Goal: Task Accomplishment & Management: Manage account settings

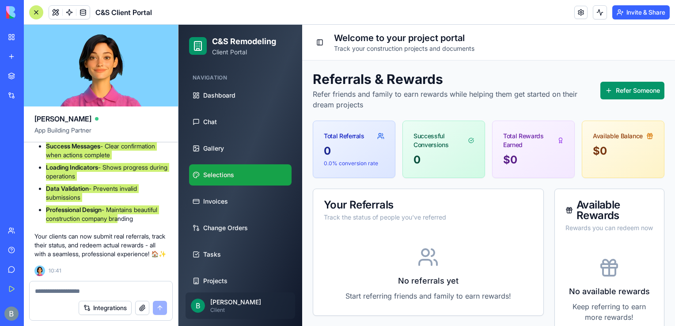
click at [242, 173] on link "Selections" at bounding box center [240, 174] width 102 height 21
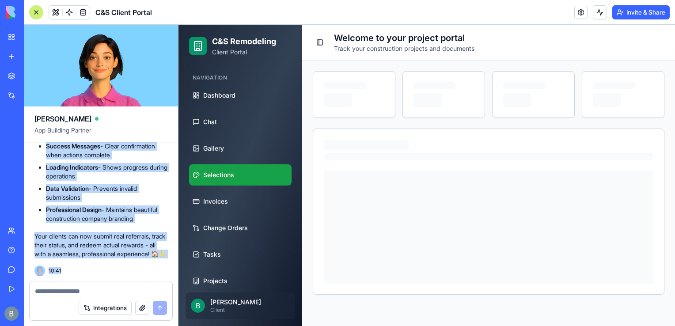
scroll to position [18796, 0]
drag, startPoint x: 69, startPoint y: 177, endPoint x: 167, endPoint y: 288, distance: 147.4
click at [167, 288] on div "Ella App Building Partner a robust client portal for remodeling / building. Und…" at bounding box center [101, 175] width 155 height 301
drag, startPoint x: 167, startPoint y: 288, endPoint x: 92, endPoint y: 197, distance: 117.4
click at [92, 205] on li "Professional Design - Maintains beautiful construction company branding" at bounding box center [106, 214] width 121 height 18
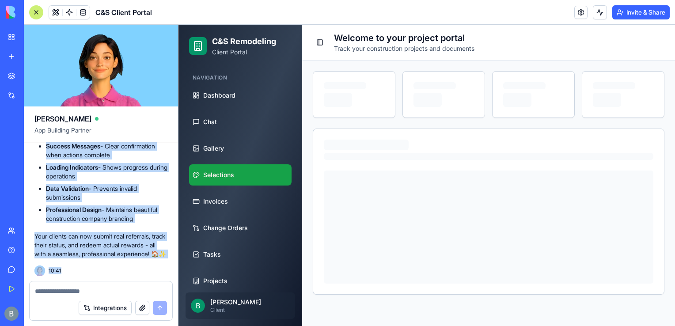
click at [70, 187] on li "Data Validation - Prevents invalid submissions" at bounding box center [106, 193] width 121 height 18
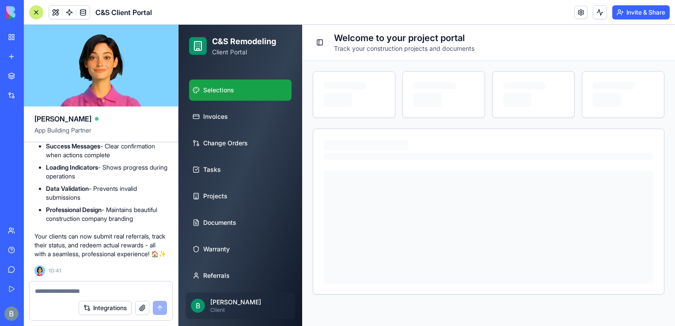
scroll to position [0, 0]
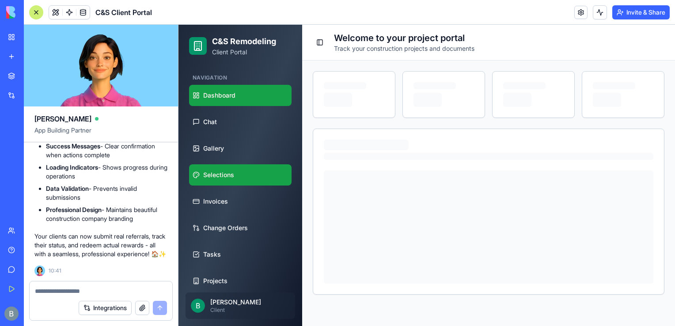
click at [232, 95] on span "Dashboard" at bounding box center [219, 95] width 32 height 9
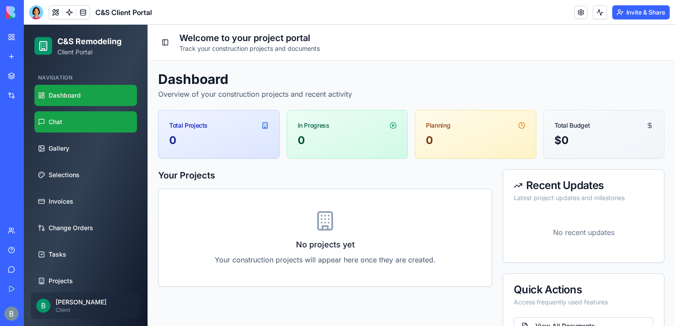
click at [85, 121] on link "Chat" at bounding box center [85, 121] width 102 height 21
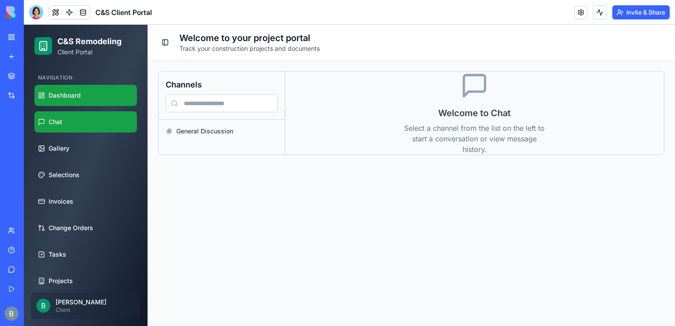
click at [99, 96] on link "Dashboard" at bounding box center [85, 95] width 102 height 21
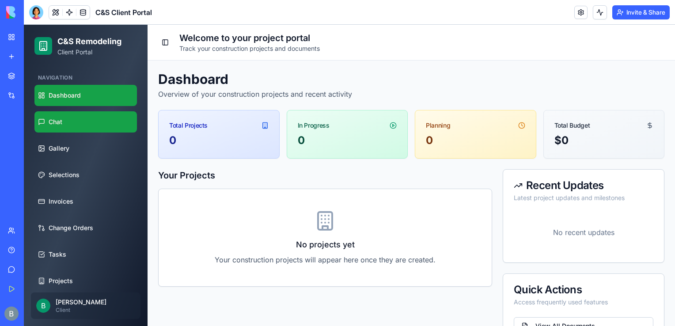
click at [96, 121] on link "Chat" at bounding box center [85, 121] width 102 height 21
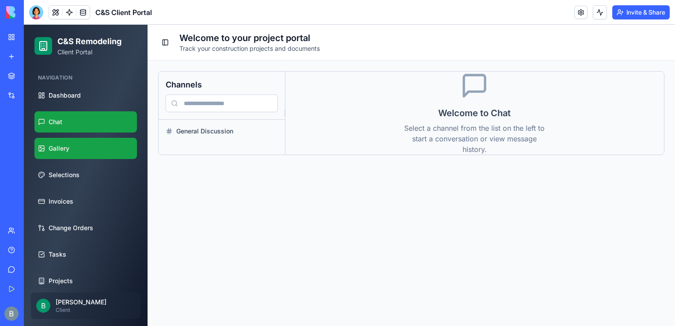
click at [101, 141] on link "Gallery" at bounding box center [85, 148] width 102 height 21
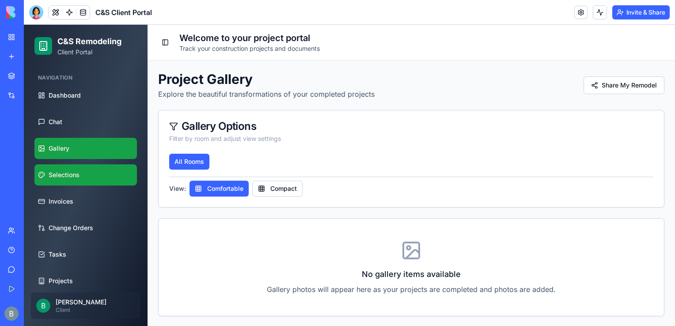
click at [93, 183] on link "Selections" at bounding box center [85, 174] width 102 height 21
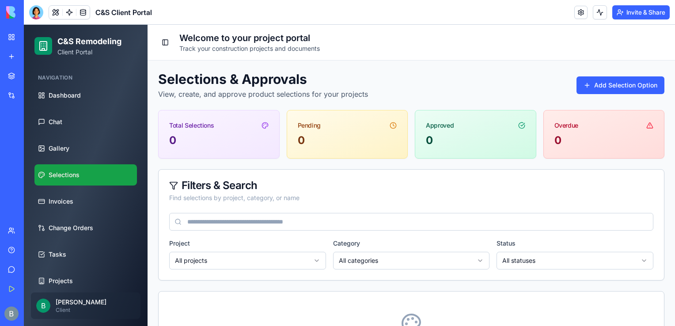
click at [89, 163] on ul "Dashboard Chat Gallery Selections Invoices Change Orders Tasks Projects Documen…" at bounding box center [85, 228] width 102 height 286
click at [78, 156] on link "Gallery" at bounding box center [85, 148] width 102 height 21
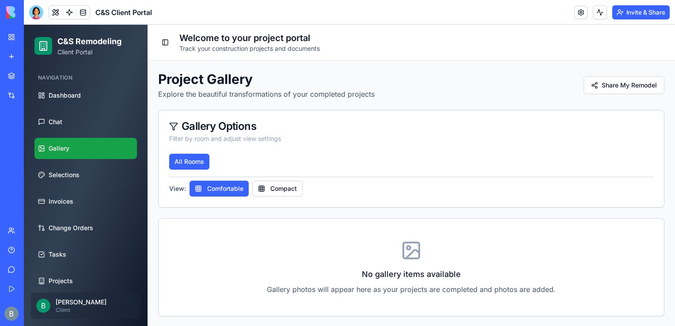
click at [140, 132] on div "Navigation Dashboard Chat Gallery Selections Invoices Change Orders Tasks Proje…" at bounding box center [86, 176] width 124 height 218
click at [37, 15] on div at bounding box center [36, 12] width 14 height 14
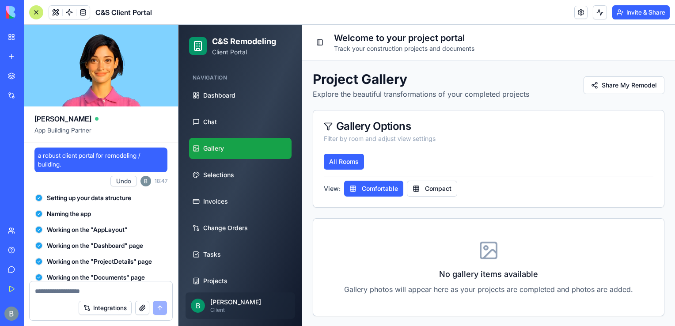
scroll to position [18796, 0]
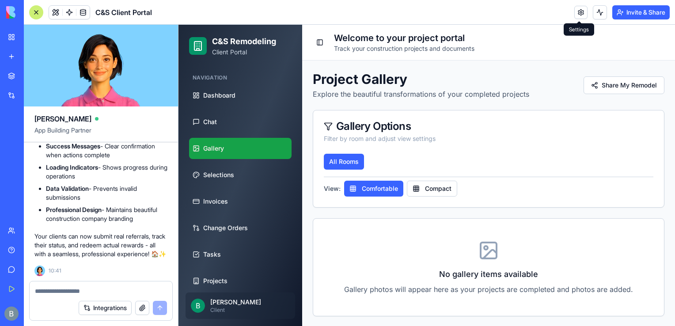
click at [583, 12] on link at bounding box center [580, 12] width 13 height 13
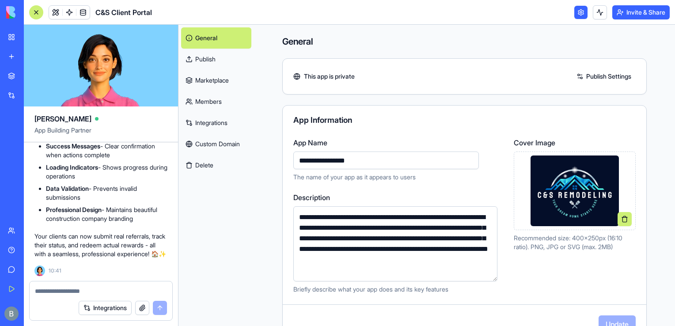
click at [206, 107] on link "Members" at bounding box center [216, 101] width 70 height 21
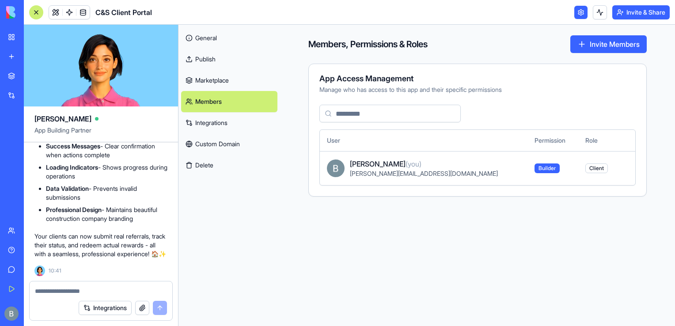
click at [578, 162] on td "Client" at bounding box center [598, 168] width 41 height 34
click at [421, 161] on span "(you)" at bounding box center [414, 163] width 16 height 9
drag, startPoint x: 424, startPoint y: 161, endPoint x: 241, endPoint y: 146, distance: 183.1
click at [241, 146] on link "Custom Domain" at bounding box center [229, 143] width 96 height 21
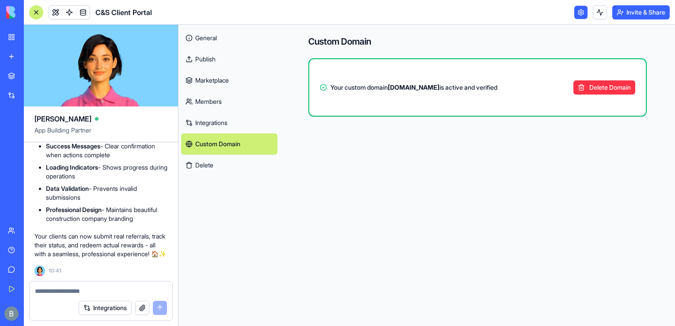
click at [236, 124] on link "Integrations" at bounding box center [229, 122] width 96 height 21
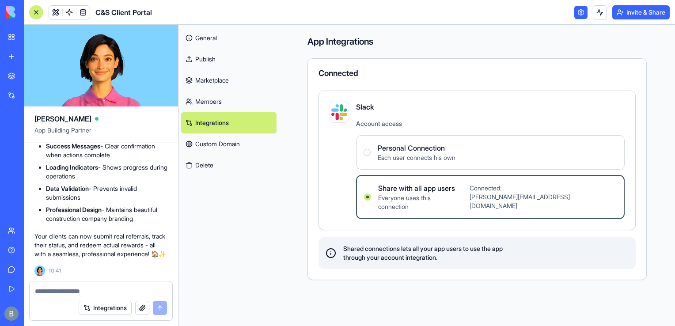
click at [218, 106] on link "Members" at bounding box center [228, 101] width 95 height 21
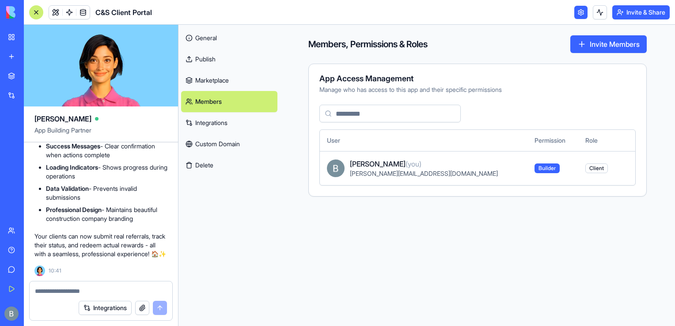
click at [341, 164] on img at bounding box center [336, 168] width 18 height 18
click at [527, 174] on td "Builder" at bounding box center [552, 168] width 51 height 34
click at [578, 165] on td "Client" at bounding box center [598, 168] width 41 height 34
click at [204, 39] on link "General" at bounding box center [229, 37] width 96 height 21
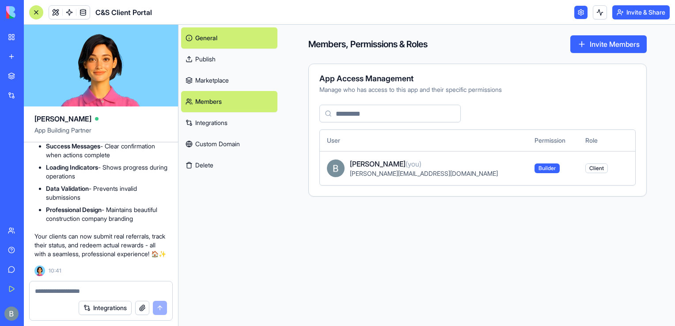
click at [230, 33] on link "General" at bounding box center [229, 37] width 96 height 21
click at [230, 36] on link "General" at bounding box center [229, 37] width 96 height 21
click at [213, 34] on link "General" at bounding box center [229, 37] width 96 height 21
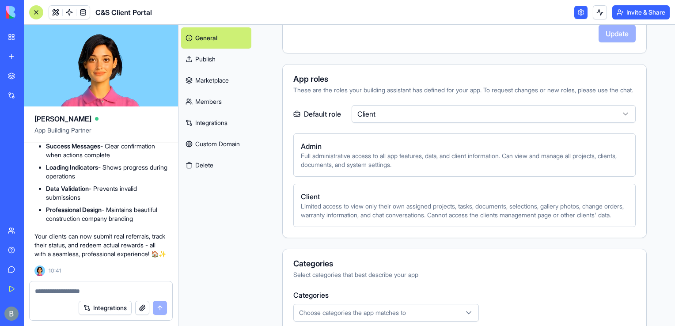
scroll to position [284, 0]
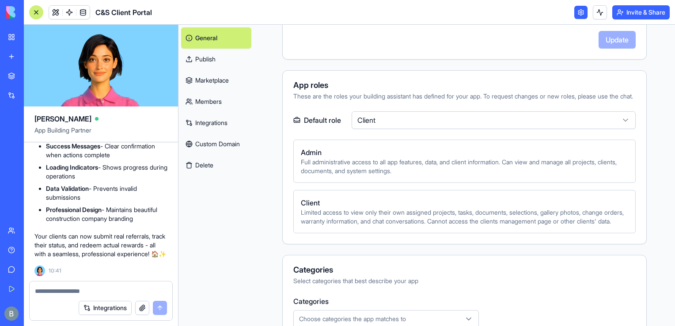
click at [396, 169] on span "Full administrative access to all app features, data, and client information. C…" at bounding box center [464, 167] width 327 height 18
click at [203, 95] on link "Members" at bounding box center [216, 101] width 70 height 21
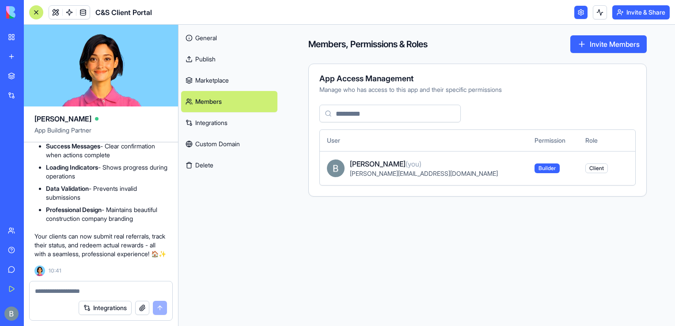
click at [362, 167] on span "[PERSON_NAME] (you)" at bounding box center [386, 164] width 72 height 11
drag, startPoint x: 35, startPoint y: 8, endPoint x: 251, endPoint y: 77, distance: 226.7
click at [251, 77] on div "C&S Client Portal Invite & Share [PERSON_NAME] App Building Partner a robust cl…" at bounding box center [349, 163] width 651 height 326
click at [210, 40] on link "General" at bounding box center [229, 37] width 96 height 21
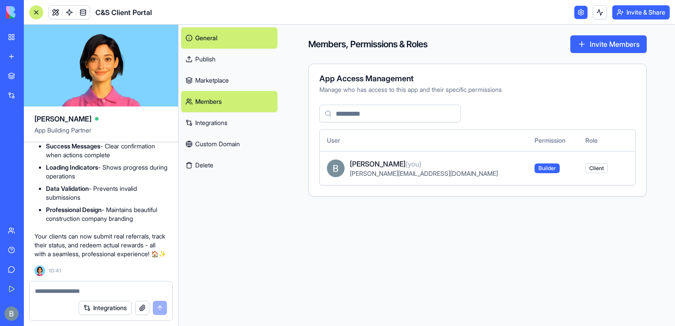
click at [19, 14] on img at bounding box center [33, 12] width 55 height 12
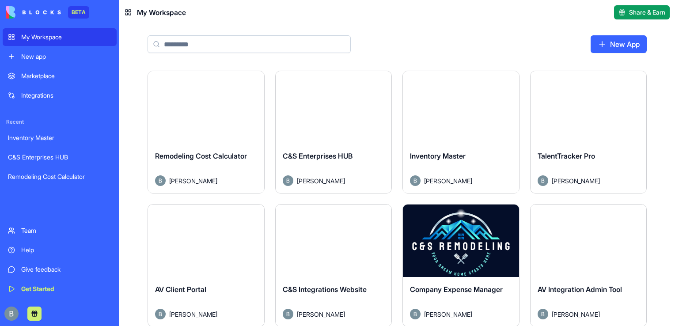
click at [509, 7] on header "My Workspace Share & Earn" at bounding box center [397, 12] width 556 height 25
click at [336, 111] on button "Launch" at bounding box center [333, 108] width 66 height 18
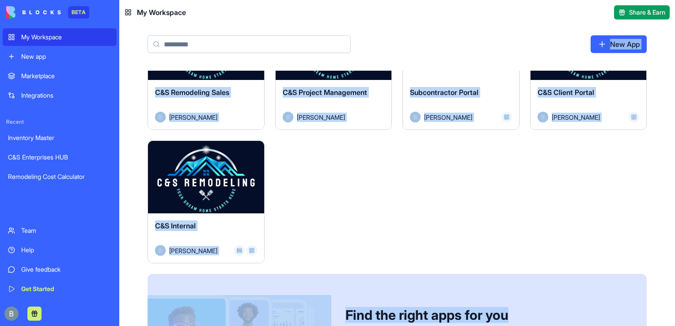
scroll to position [363, 0]
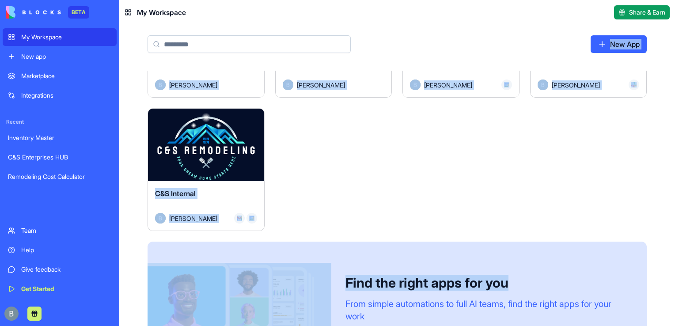
drag, startPoint x: 532, startPoint y: 57, endPoint x: 602, endPoint y: 195, distance: 153.9
click at [602, 195] on main "New App Launch Remodeling Cost Calculator [PERSON_NAME] Launch C&S Enterprises …" at bounding box center [397, 175] width 556 height 301
drag, startPoint x: 602, startPoint y: 195, endPoint x: 520, endPoint y: 141, distance: 97.9
click at [520, 141] on div "Launch Remodeling Cost Calculator [PERSON_NAME] Launch C&S Enterprises HUB [PER…" at bounding box center [397, 47] width 499 height 679
click at [463, 117] on div "Launch Remodeling Cost Calculator [PERSON_NAME] Launch C&S Enterprises HUB [PER…" at bounding box center [397, 47] width 499 height 679
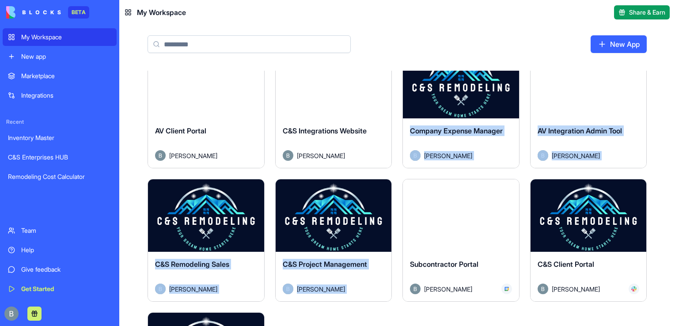
scroll to position [117, 0]
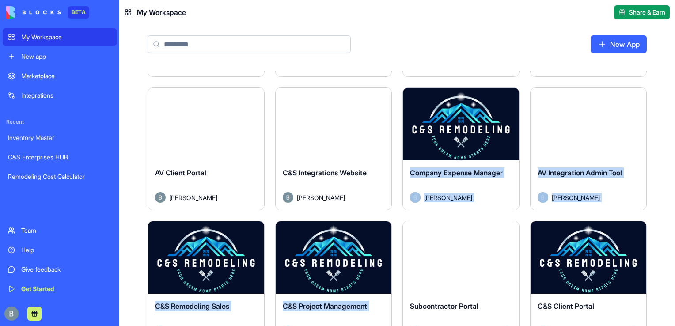
drag, startPoint x: 463, startPoint y: 117, endPoint x: 472, endPoint y: 131, distance: 16.4
click at [472, 131] on div "Launch Remodeling Cost Calculator [PERSON_NAME] Launch C&S Enterprises HUB [PER…" at bounding box center [397, 293] width 499 height 679
click at [583, 259] on button "Launch" at bounding box center [588, 258] width 66 height 18
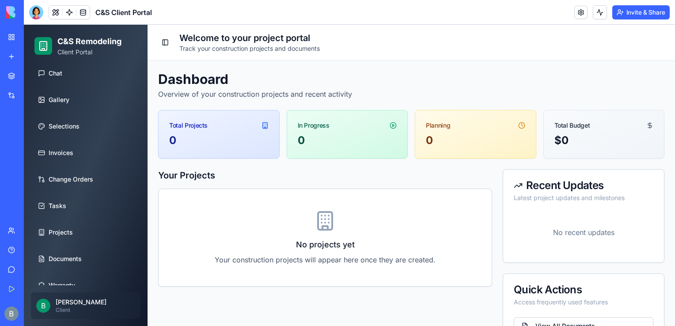
scroll to position [57, 0]
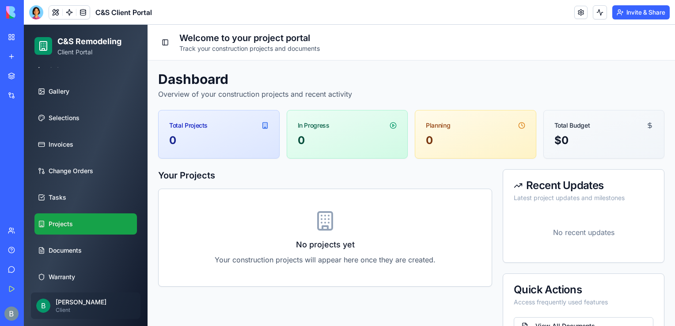
click at [103, 231] on link "Projects" at bounding box center [85, 223] width 102 height 21
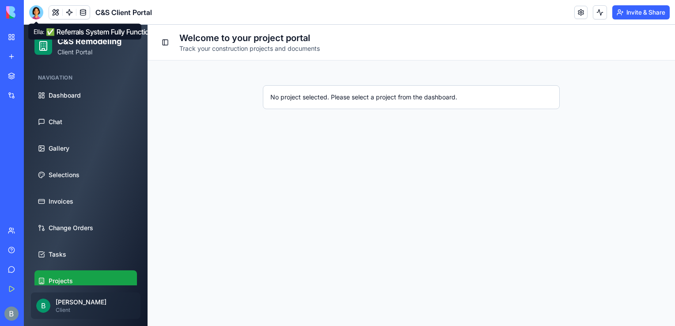
click at [35, 8] on div at bounding box center [36, 12] width 14 height 14
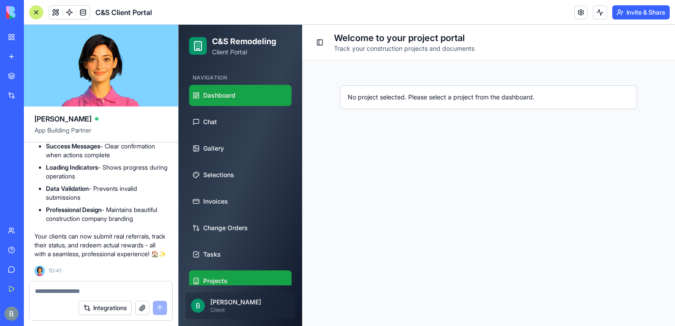
click at [201, 91] on link "Dashboard" at bounding box center [240, 95] width 102 height 21
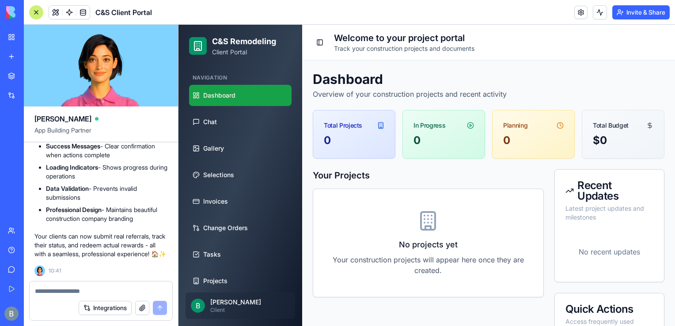
click at [109, 301] on button "Integrations" at bounding box center [105, 308] width 53 height 14
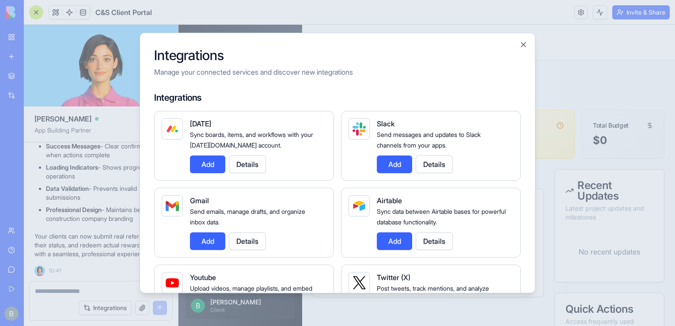
click at [127, 289] on div at bounding box center [337, 163] width 675 height 326
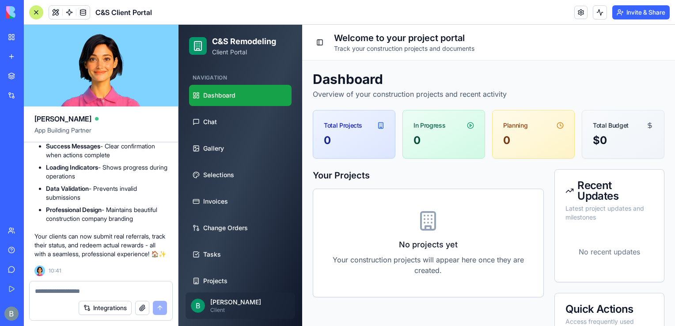
click at [106, 284] on div at bounding box center [101, 288] width 143 height 14
click at [105, 287] on textarea at bounding box center [101, 291] width 132 height 9
type textarea "**********"
click at [60, 291] on textarea at bounding box center [101, 291] width 133 height 9
click at [57, 292] on textarea "**********" at bounding box center [101, 291] width 133 height 9
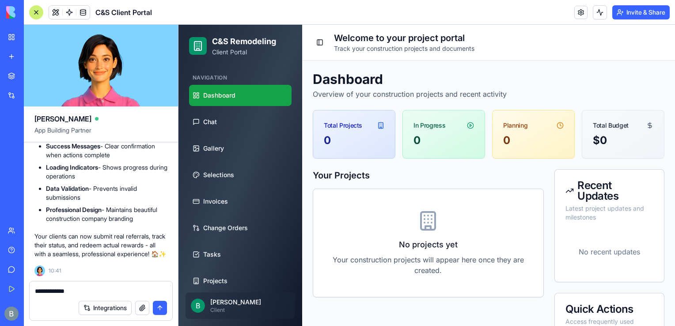
click at [87, 286] on div "**********" at bounding box center [101, 288] width 143 height 14
click at [87, 289] on textarea "**********" at bounding box center [101, 291] width 133 height 9
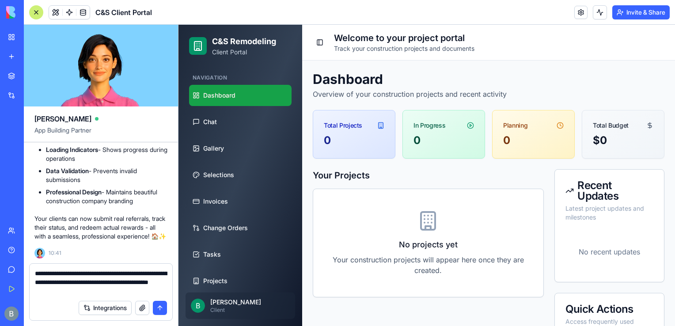
type textarea "**********"
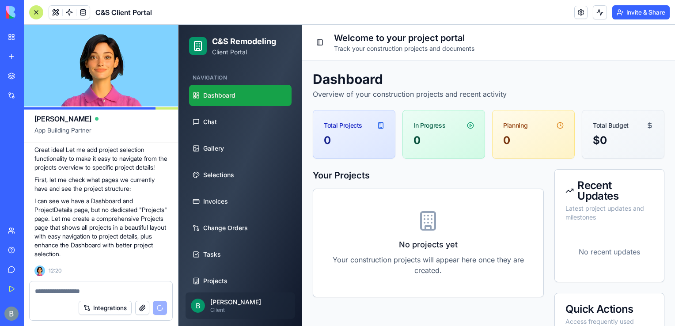
scroll to position [19052, 0]
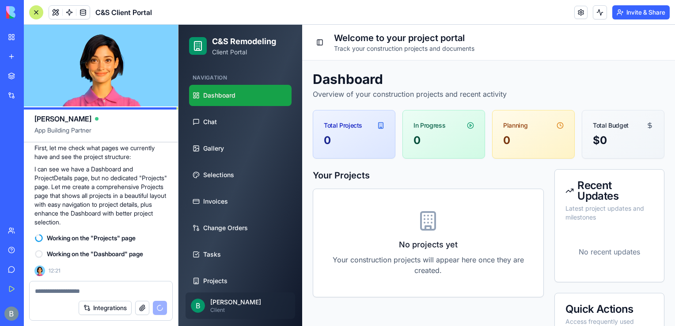
click at [145, 287] on textarea at bounding box center [101, 291] width 133 height 9
click at [144, 287] on textarea at bounding box center [101, 291] width 133 height 9
click at [57, 11] on span at bounding box center [55, 12] width 25 height 25
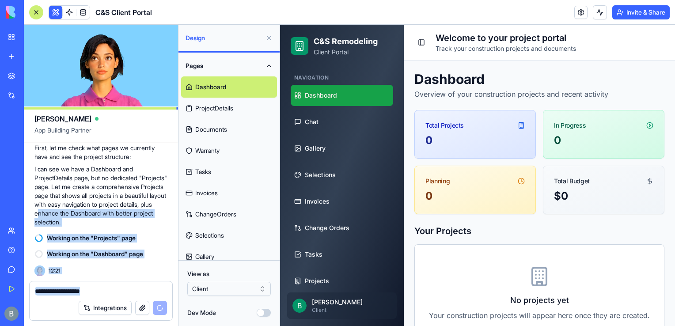
drag, startPoint x: 137, startPoint y: 215, endPoint x: 83, endPoint y: 291, distance: 93.4
click at [83, 292] on div "[PERSON_NAME] App Building Partner a robust client portal for remodeling / buil…" at bounding box center [101, 175] width 155 height 301
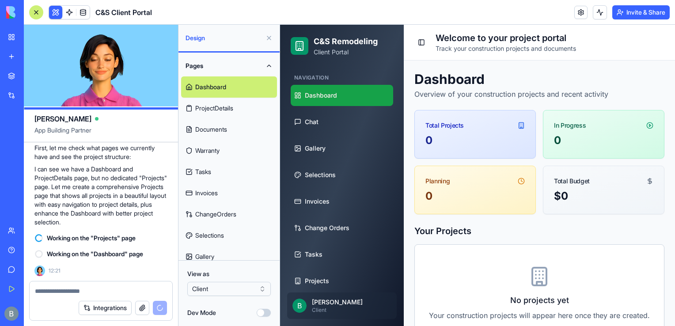
click at [65, 193] on p "I can see we have a Dashboard and ProjectDetails page, but no dedicated "Projec…" at bounding box center [100, 196] width 133 height 62
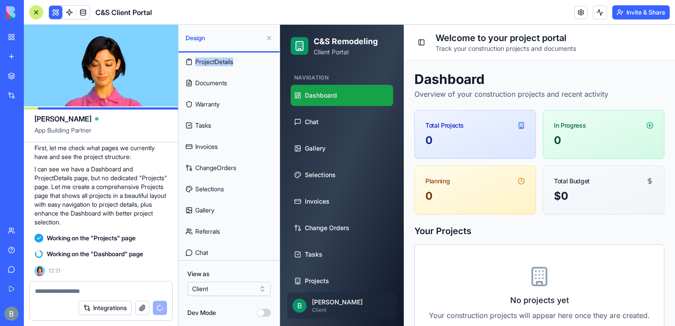
scroll to position [0, 0]
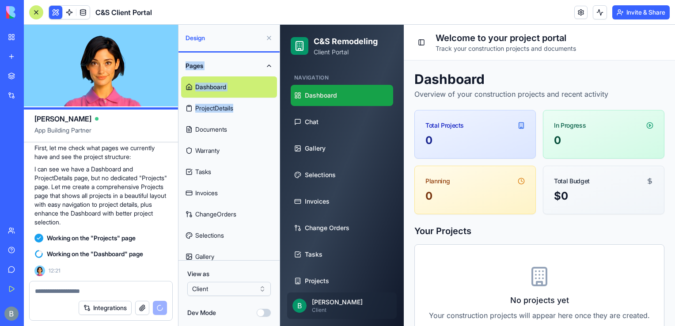
drag, startPoint x: 277, startPoint y: 102, endPoint x: 207, endPoint y: 50, distance: 86.9
click at [207, 50] on div "Design Pages Dashboard ProjectDetails Documents Warranty Tasks Invoices ChangeO…" at bounding box center [229, 175] width 102 height 301
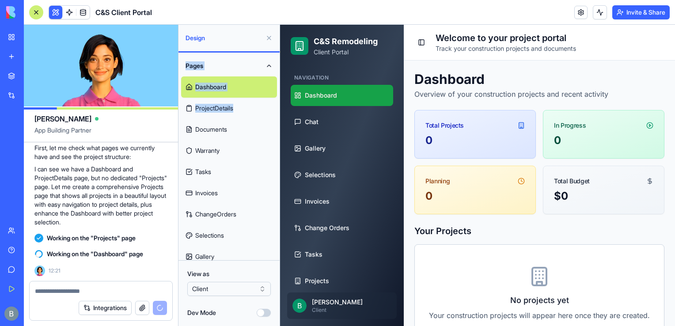
drag, startPoint x: 207, startPoint y: 50, endPoint x: 200, endPoint y: 56, distance: 8.5
click at [200, 56] on button "Pages" at bounding box center [229, 65] width 96 height 21
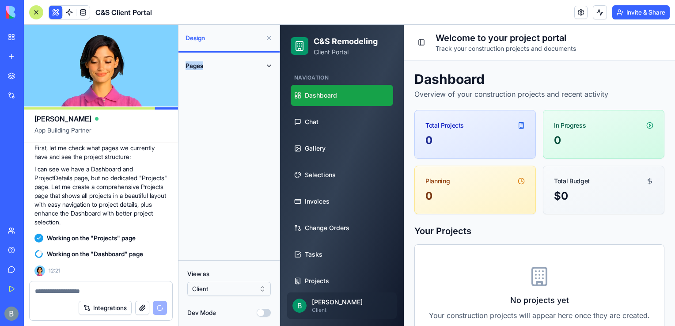
click at [200, 56] on button "Pages" at bounding box center [229, 65] width 96 height 21
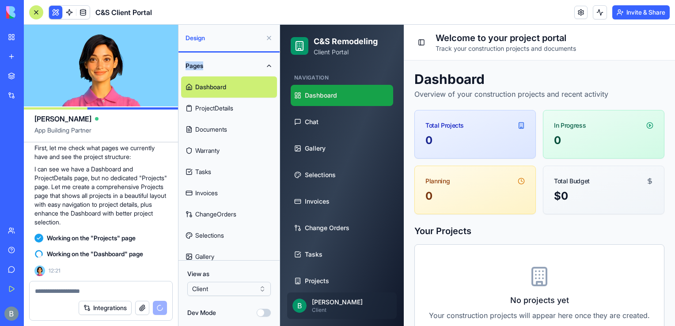
click at [234, 52] on div at bounding box center [228, 51] width 101 height 1
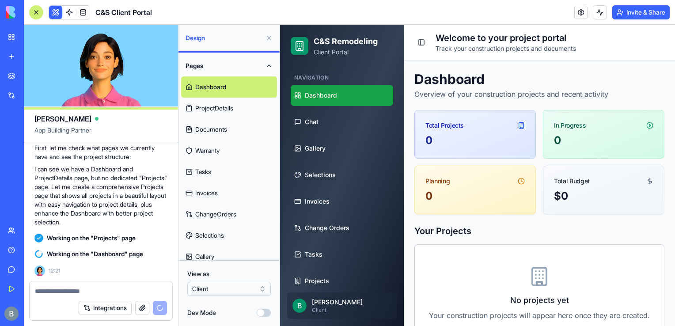
click at [227, 45] on div "Design" at bounding box center [228, 38] width 101 height 27
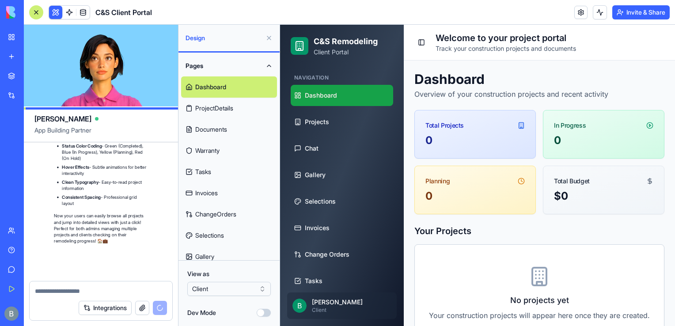
scroll to position [19739, 0]
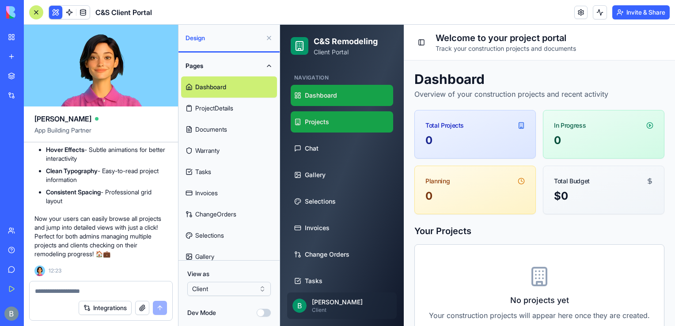
click at [331, 115] on link "Projects" at bounding box center [342, 121] width 102 height 21
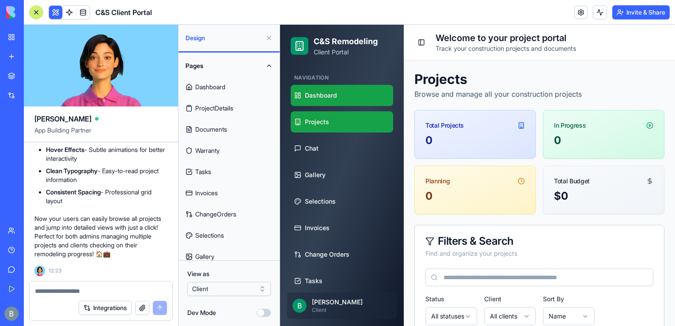
click at [346, 92] on link "Dashboard" at bounding box center [342, 95] width 102 height 21
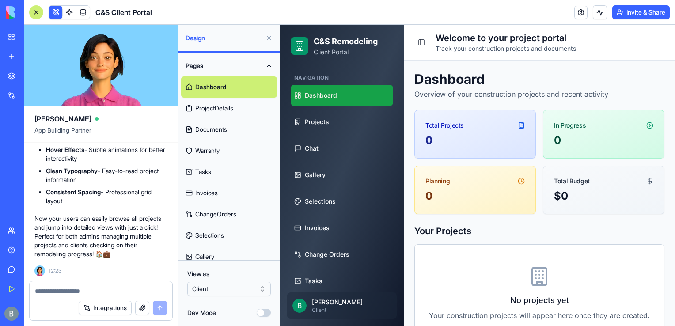
click at [343, 109] on ul "Dashboard Projects Chat Gallery Selections Invoices Change Orders Tasks Documen…" at bounding box center [342, 228] width 102 height 286
click at [341, 117] on link "Projects" at bounding box center [342, 121] width 102 height 21
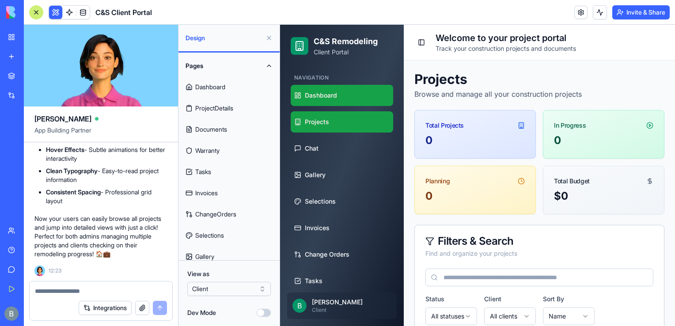
click at [364, 96] on link "Dashboard" at bounding box center [342, 95] width 102 height 21
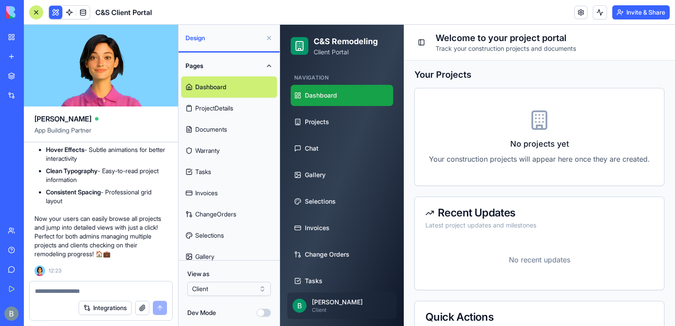
scroll to position [170, 0]
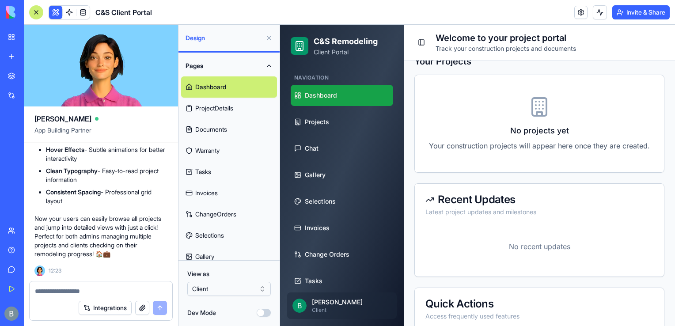
click at [270, 39] on button at bounding box center [269, 38] width 14 height 14
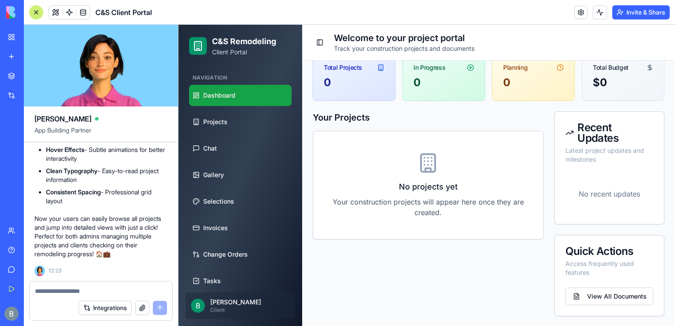
scroll to position [0, 0]
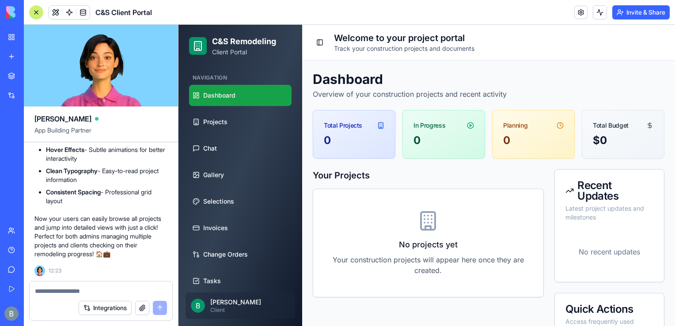
click at [117, 292] on textarea at bounding box center [101, 291] width 133 height 9
type textarea "**********"
type textarea "*****"
click at [250, 124] on link "Projects" at bounding box center [240, 121] width 102 height 21
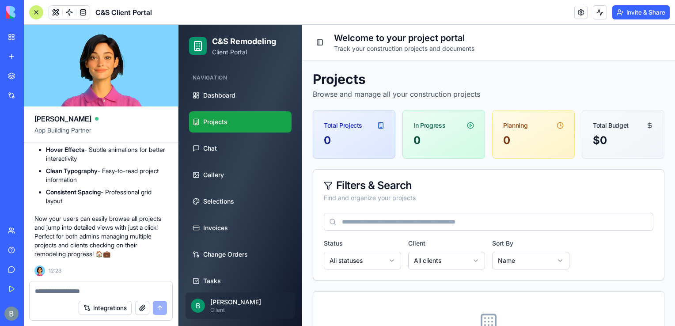
click at [76, 285] on div at bounding box center [101, 288] width 143 height 14
click at [74, 288] on textarea at bounding box center [101, 291] width 133 height 9
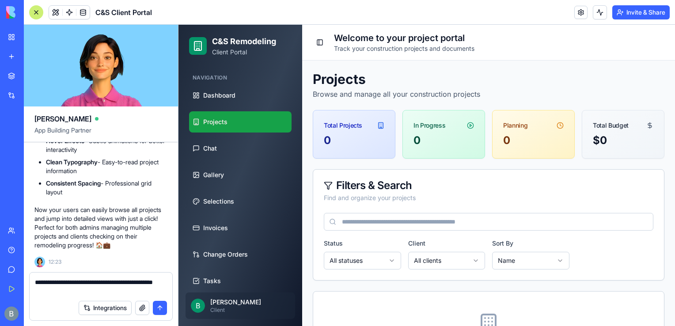
type textarea "**********"
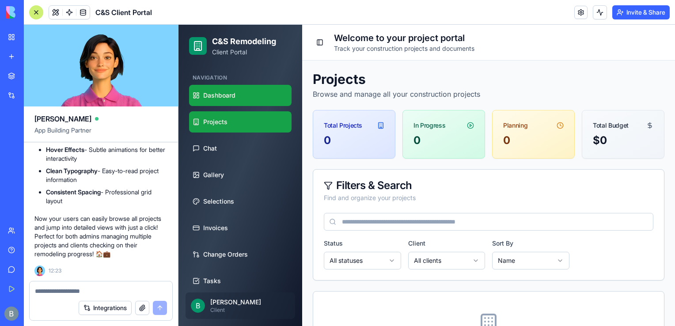
click at [257, 104] on link "Dashboard" at bounding box center [240, 95] width 102 height 21
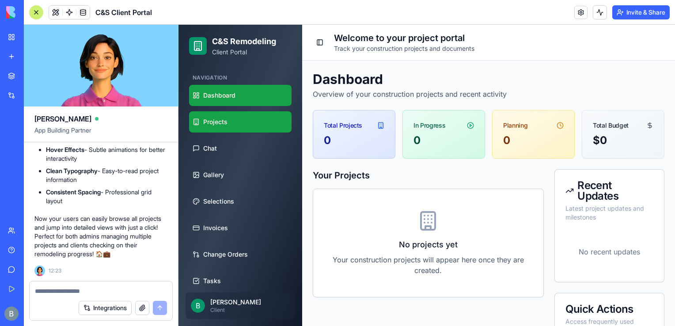
click at [270, 122] on link "Projects" at bounding box center [240, 121] width 102 height 21
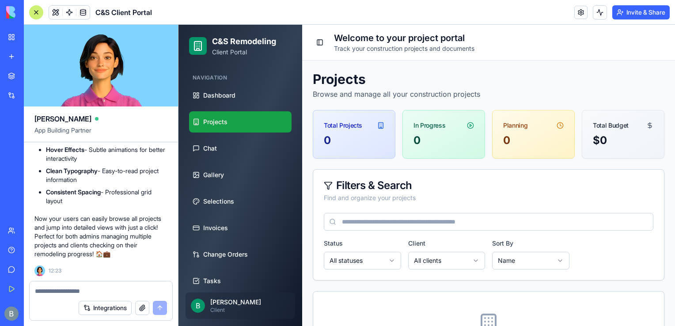
click at [645, 14] on button "Invite & Share" at bounding box center [640, 12] width 57 height 14
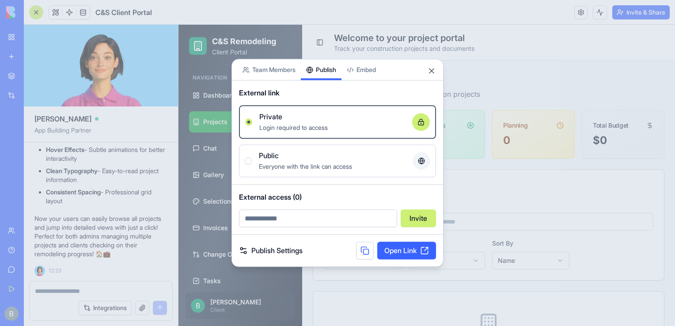
click at [325, 80] on div "Share App Team Members Publish Embed External link Private Login required to ac…" at bounding box center [337, 163] width 212 height 208
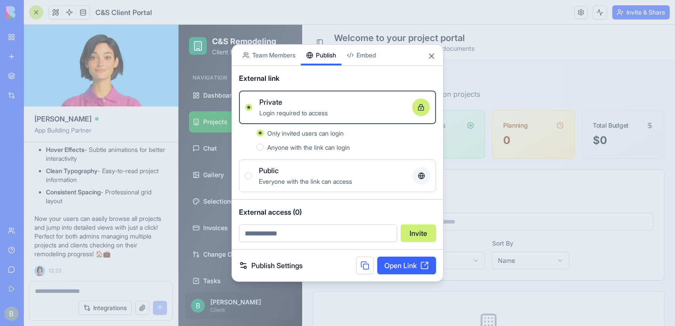
click at [288, 264] on link "Publish Settings" at bounding box center [271, 265] width 64 height 11
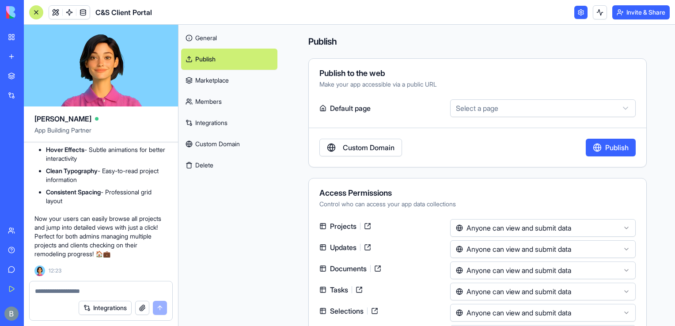
click at [356, 153] on link "Custom Domain" at bounding box center [360, 148] width 83 height 18
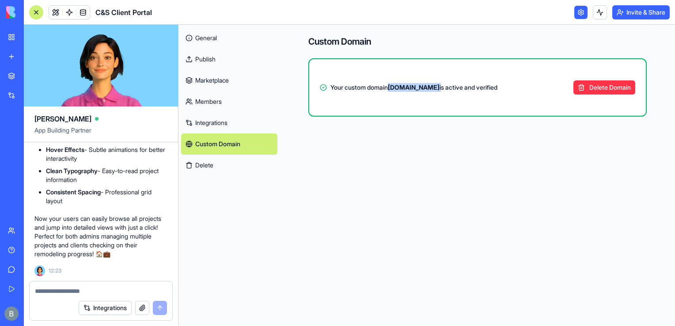
drag, startPoint x: 487, startPoint y: 89, endPoint x: 393, endPoint y: 91, distance: 94.1
click at [393, 91] on span "Your custom domain [DOMAIN_NAME] is active and verified" at bounding box center [413, 87] width 167 height 9
copy span "[DOMAIN_NAME]"
click at [313, 43] on h4 "Custom Domain" at bounding box center [477, 41] width 338 height 12
click at [14, 32] on link "My Workspace" at bounding box center [20, 37] width 35 height 18
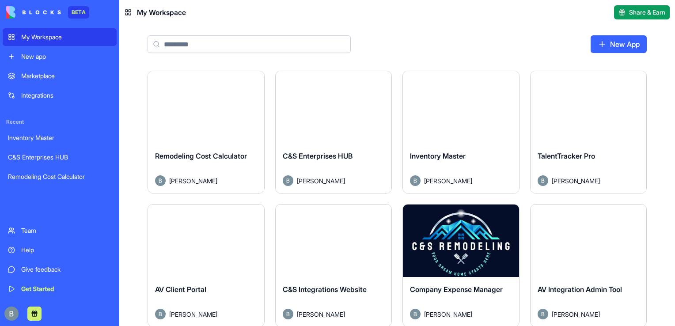
click at [338, 110] on button "Launch" at bounding box center [333, 108] width 66 height 18
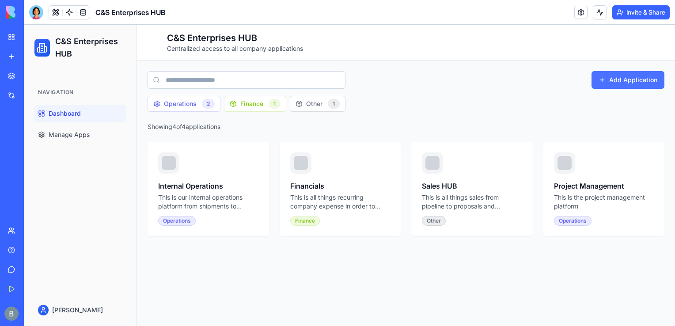
click at [610, 87] on button "Add Application" at bounding box center [628, 80] width 73 height 18
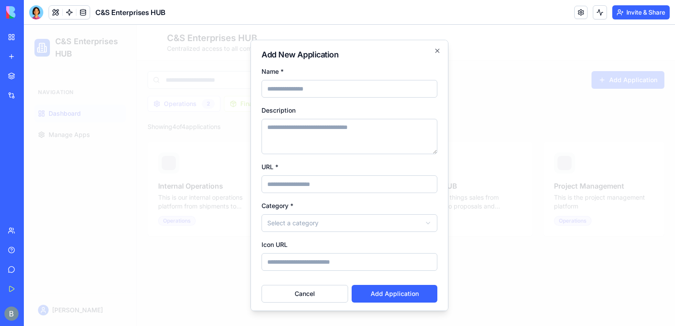
type input "*"
type input "**********"
click at [334, 138] on textarea "Description" at bounding box center [350, 136] width 176 height 35
type textarea "**********"
click at [319, 184] on input "URL *" at bounding box center [350, 184] width 176 height 18
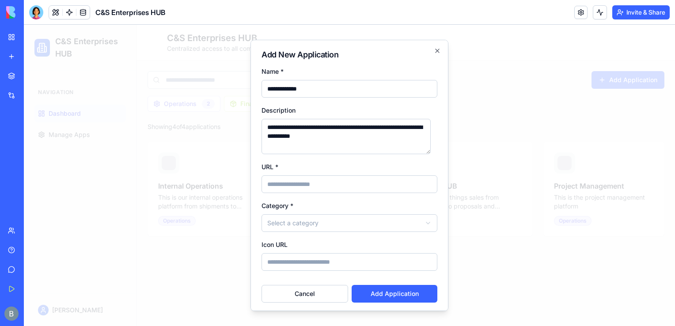
paste input "**********"
click at [266, 185] on input "**********" at bounding box center [350, 184] width 176 height 18
type input "**********"
click at [305, 218] on body "**********" at bounding box center [349, 175] width 651 height 301
click at [403, 208] on div "**********" at bounding box center [350, 216] width 176 height 32
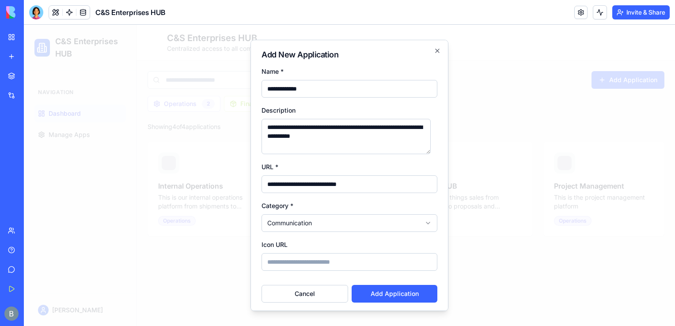
scroll to position [2, 0]
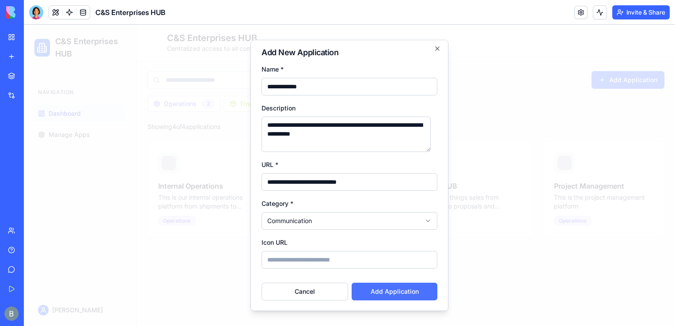
click at [381, 290] on button "Add Application" at bounding box center [395, 292] width 86 height 18
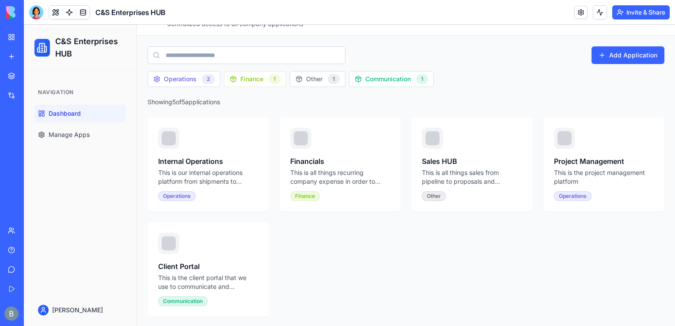
scroll to position [0, 0]
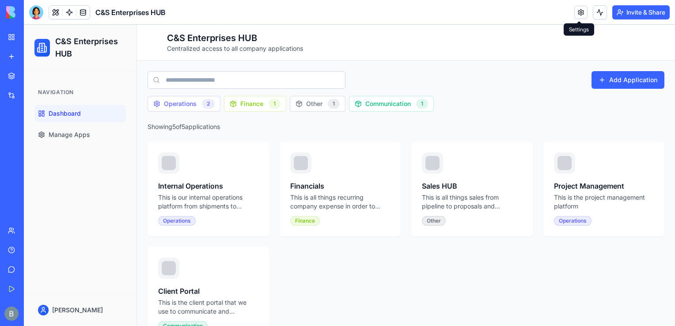
click at [583, 13] on link at bounding box center [580, 12] width 13 height 13
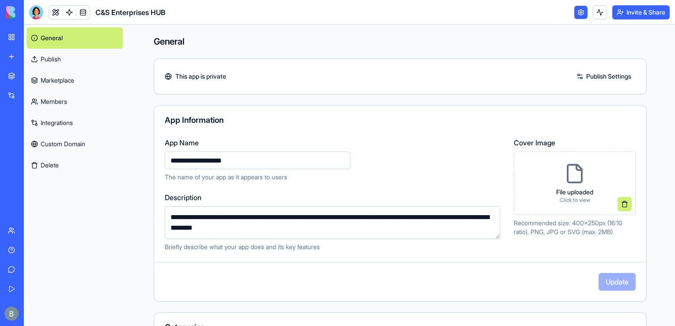
click at [78, 140] on link "Custom Domain" at bounding box center [75, 143] width 96 height 21
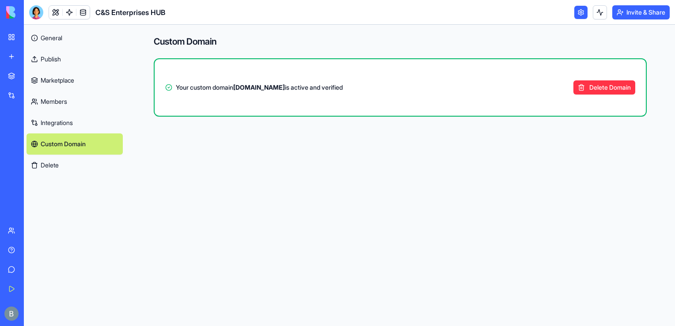
drag, startPoint x: 308, startPoint y: 88, endPoint x: 290, endPoint y: 88, distance: 18.1
click at [290, 88] on span "Your custom domain [DOMAIN_NAME] is active and verified" at bounding box center [259, 87] width 167 height 9
drag, startPoint x: 290, startPoint y: 88, endPoint x: 259, endPoint y: 93, distance: 30.9
click at [259, 93] on div "Your custom domain [DOMAIN_NAME] is active and verified Delete Domain" at bounding box center [400, 87] width 491 height 35
drag, startPoint x: 238, startPoint y: 86, endPoint x: 309, endPoint y: 86, distance: 71.1
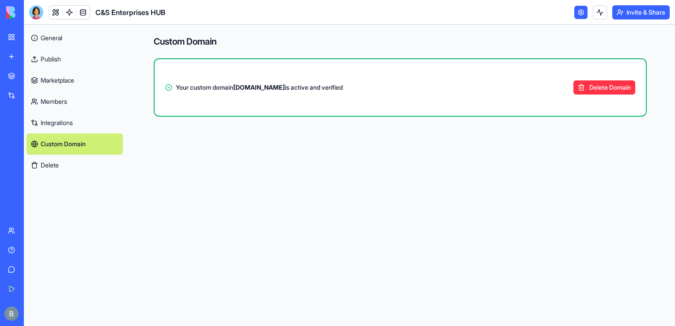
click at [309, 86] on span "Your custom domain [DOMAIN_NAME] is active and verified" at bounding box center [259, 87] width 167 height 9
copy strong "[DOMAIN_NAME]"
